Goal: Transaction & Acquisition: Purchase product/service

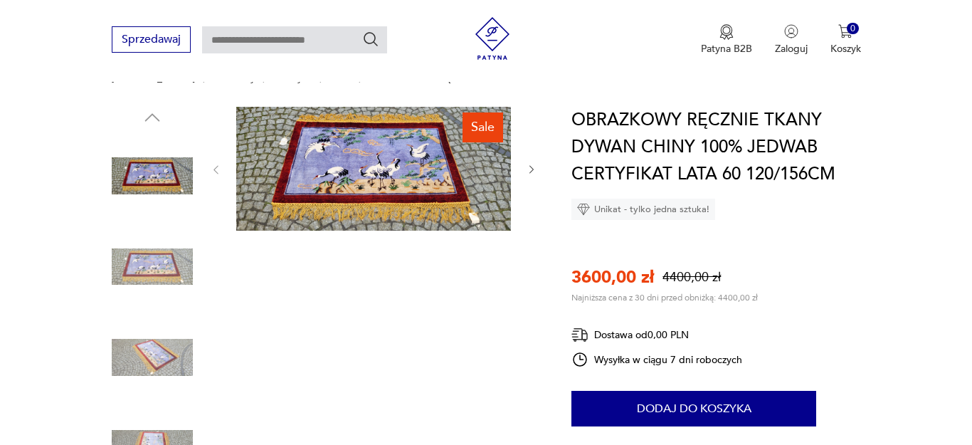
scroll to position [124, 0]
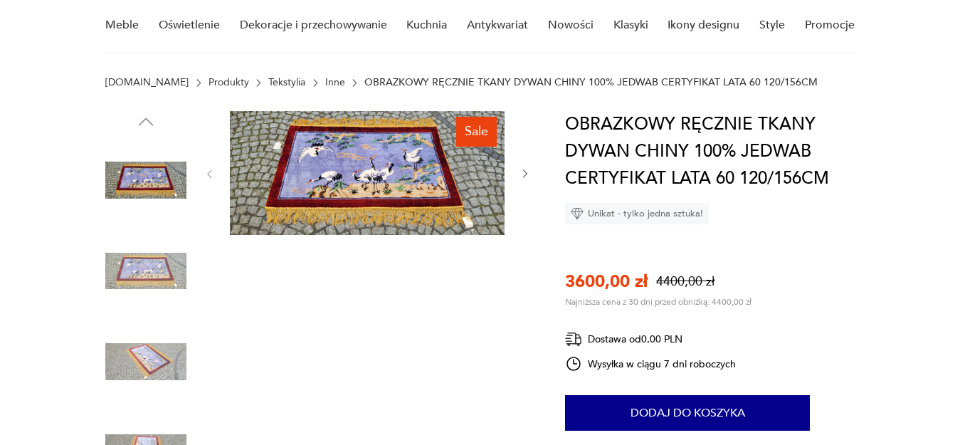
click at [399, 192] on img at bounding box center [367, 173] width 275 height 124
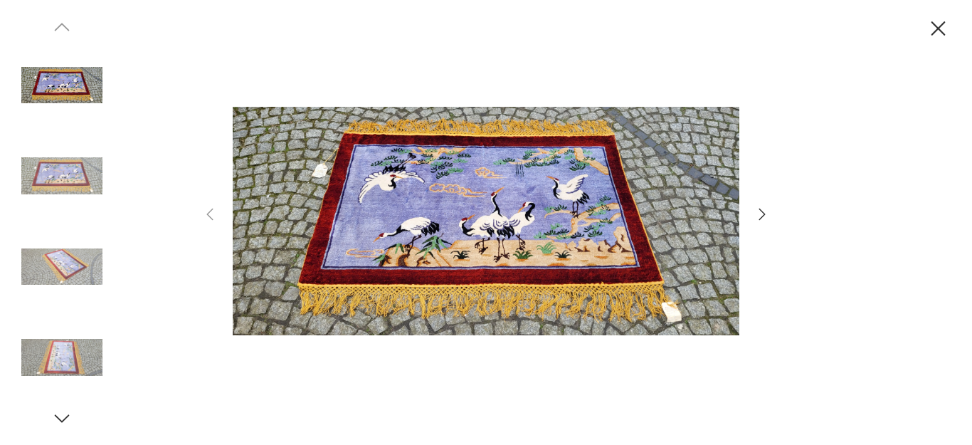
click at [762, 213] on icon "button" at bounding box center [762, 214] width 17 height 17
click at [763, 209] on icon "button" at bounding box center [762, 214] width 17 height 17
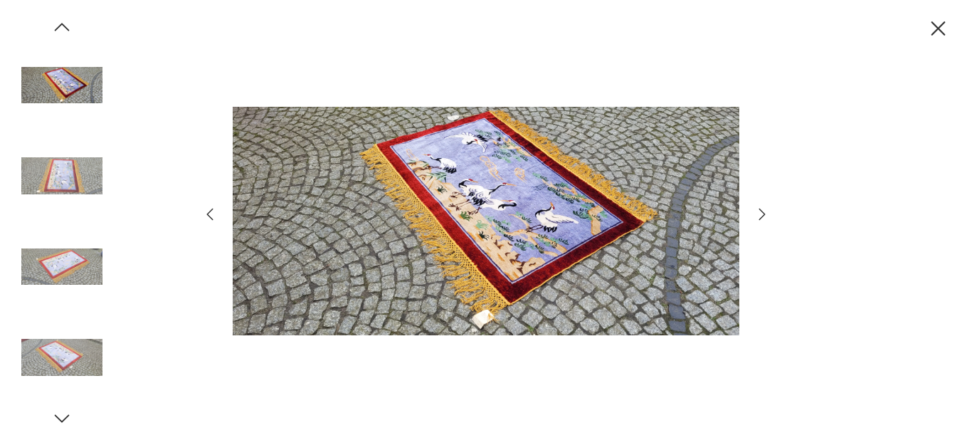
drag, startPoint x: 763, startPoint y: 209, endPoint x: 765, endPoint y: 216, distance: 7.4
click at [765, 216] on icon "button" at bounding box center [762, 214] width 17 height 17
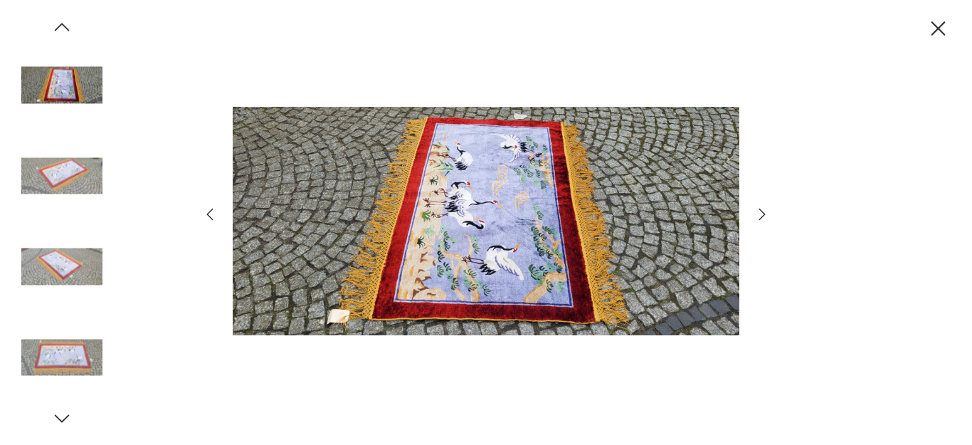
click at [765, 216] on icon "button" at bounding box center [762, 214] width 17 height 17
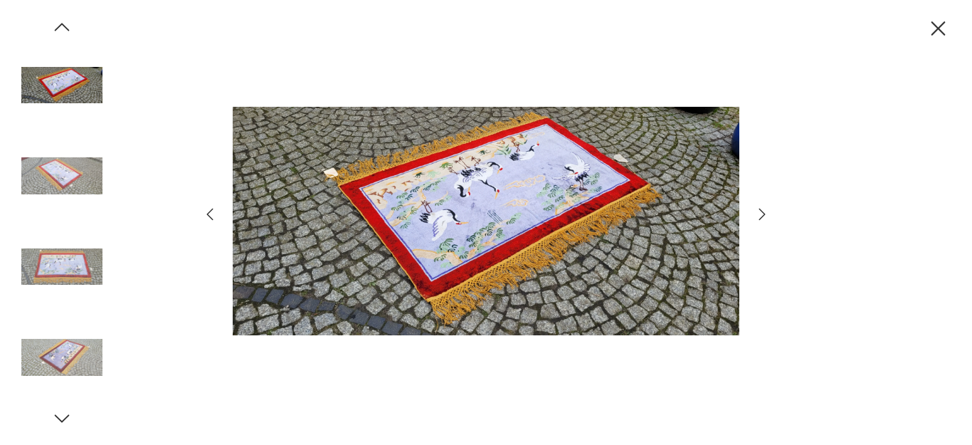
click at [765, 216] on icon "button" at bounding box center [762, 214] width 17 height 17
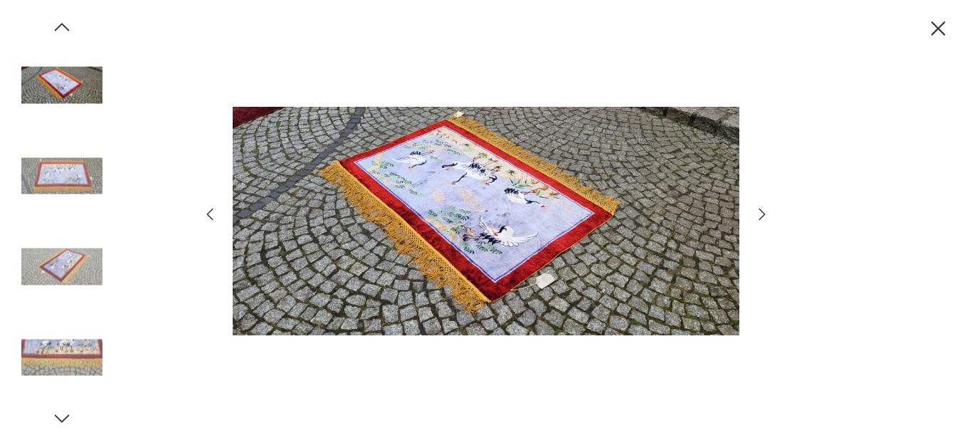
click at [765, 216] on icon "button" at bounding box center [762, 214] width 17 height 17
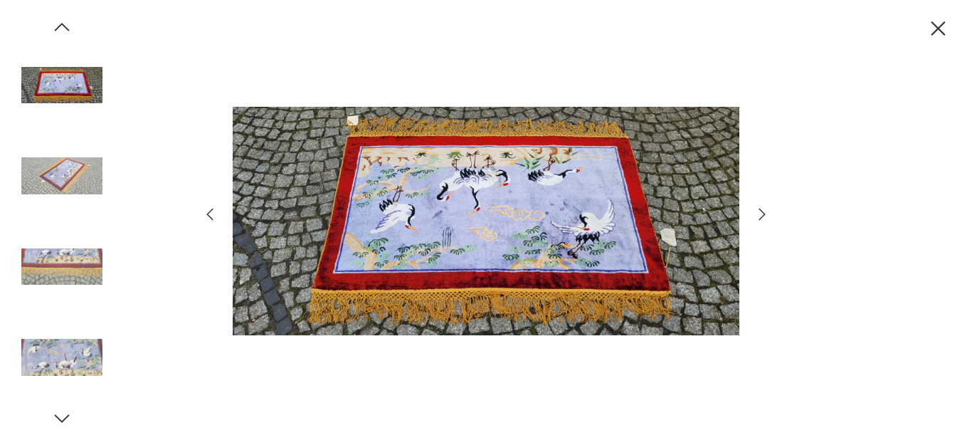
click at [765, 216] on icon "button" at bounding box center [762, 214] width 17 height 17
